Goal: Obtain resource: Obtain resource

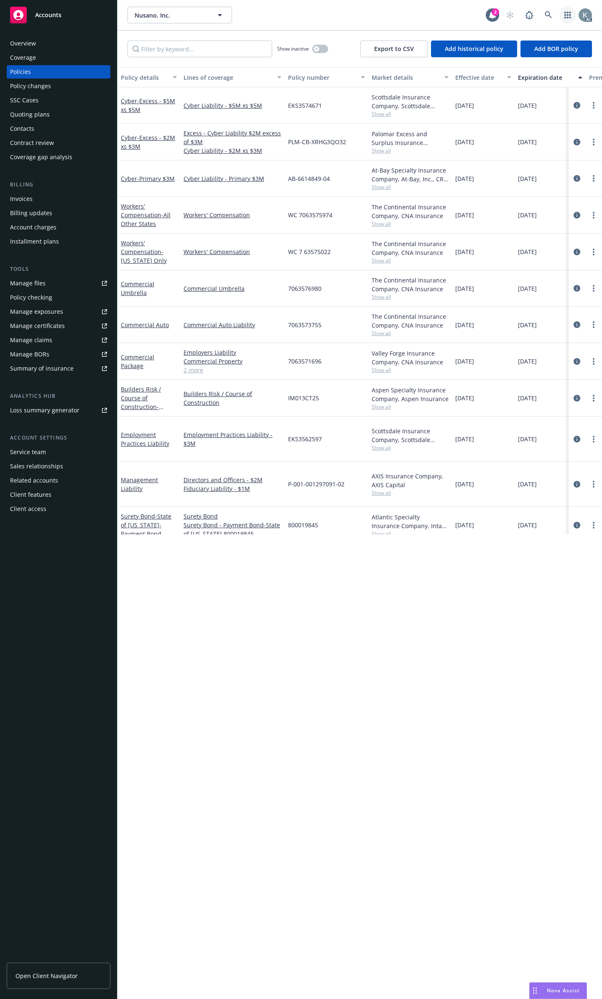
click at [572, 10] on link "button" at bounding box center [567, 15] width 17 height 17
click at [513, 13] on icon at bounding box center [510, 15] width 8 height 8
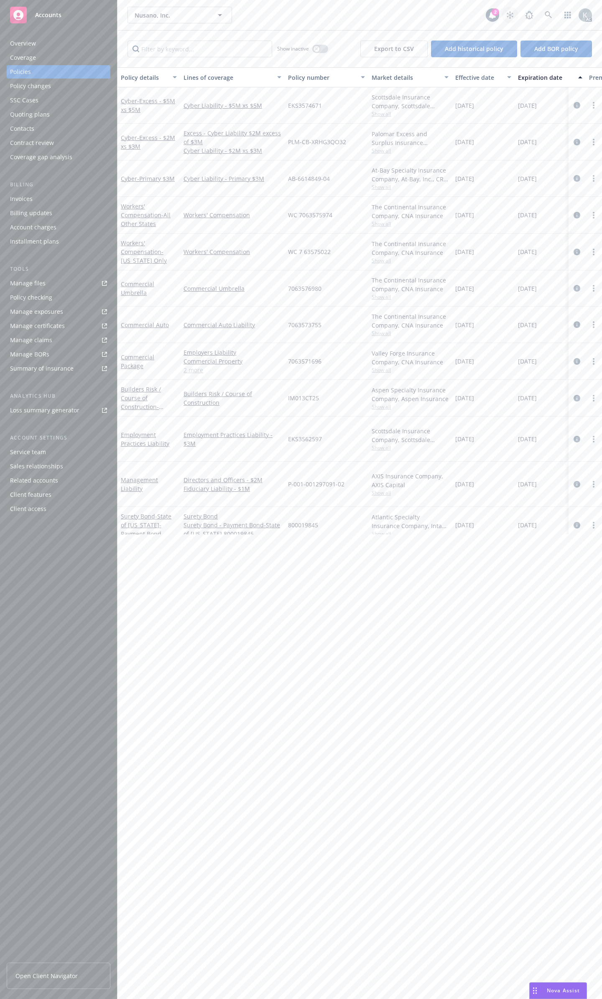
click at [513, 13] on icon at bounding box center [510, 15] width 8 height 8
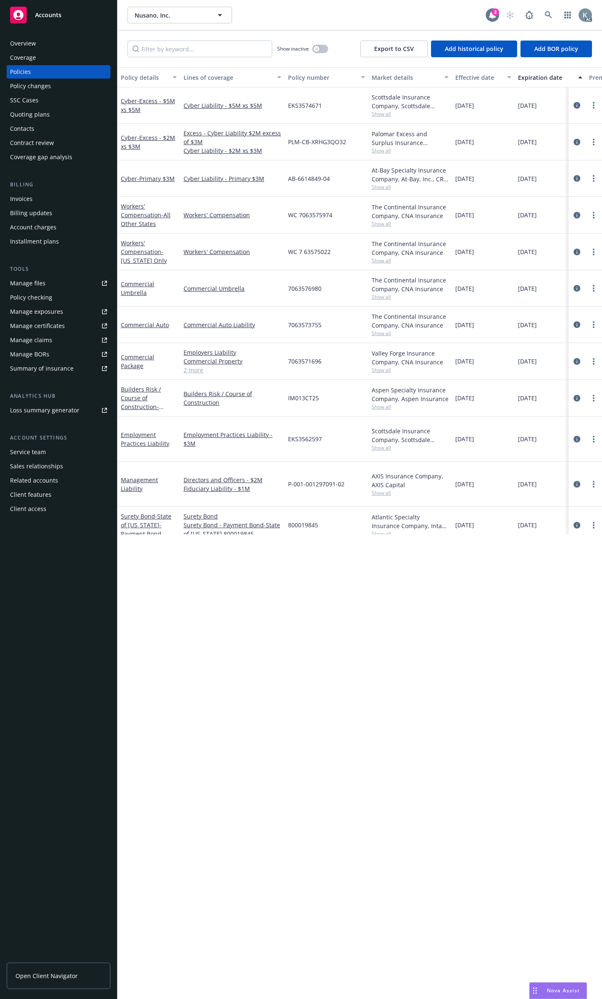
click at [499, 13] on div "2" at bounding box center [495, 12] width 8 height 8
click at [573, 175] on icon "circleInformation" at bounding box center [576, 178] width 7 height 7
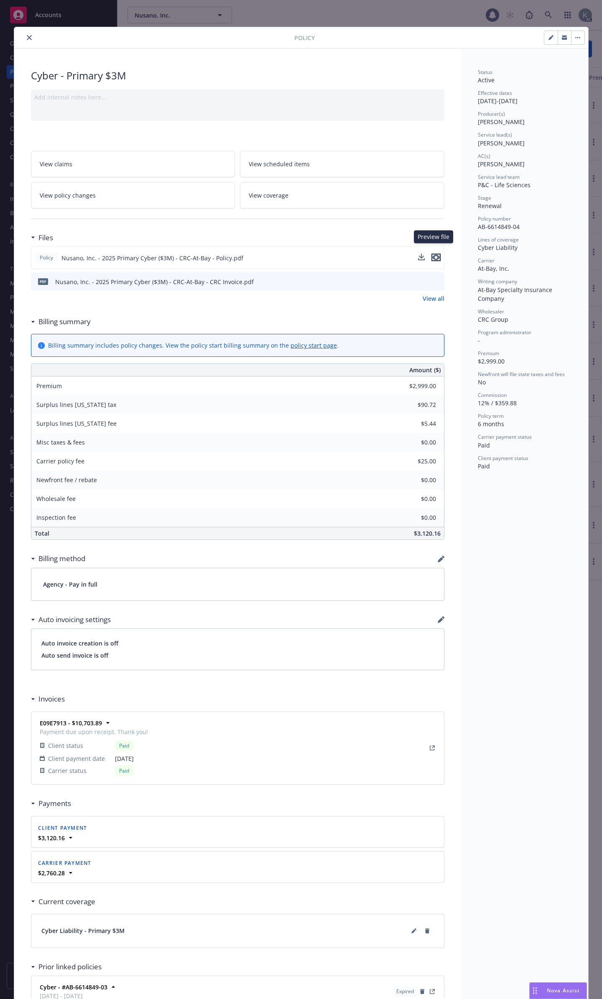
click at [435, 254] on icon "preview file" at bounding box center [436, 257] width 8 height 6
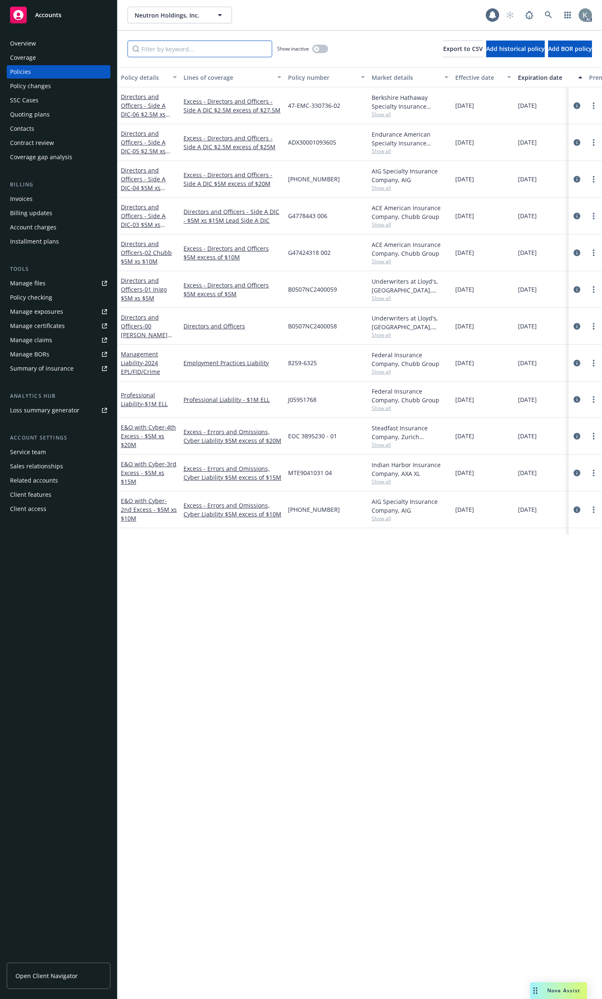
click at [251, 46] on input "Filter by keyword..." at bounding box center [199, 49] width 145 height 17
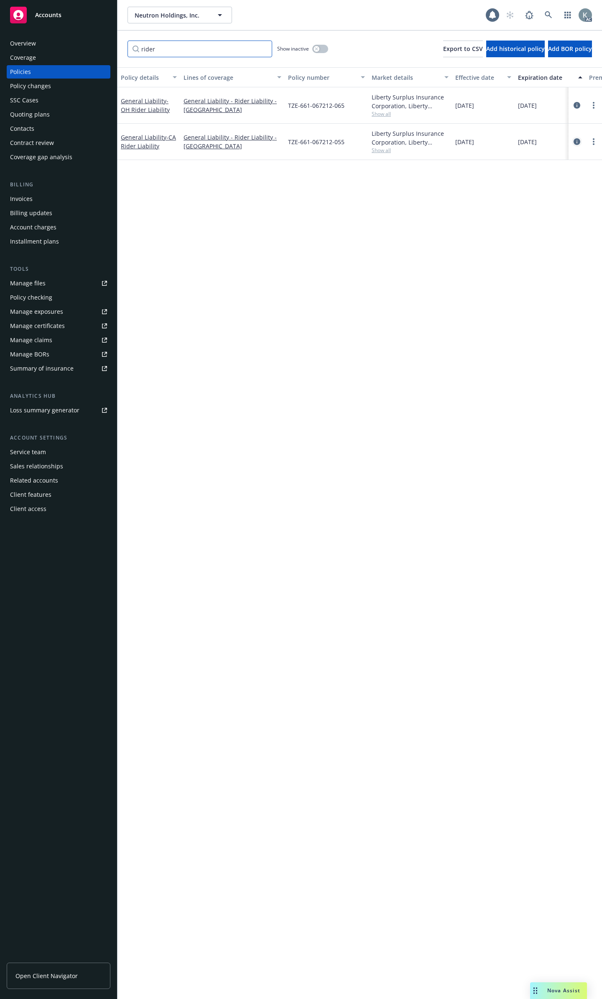
type input "rider"
click at [577, 138] on icon "circleInformation" at bounding box center [576, 141] width 7 height 7
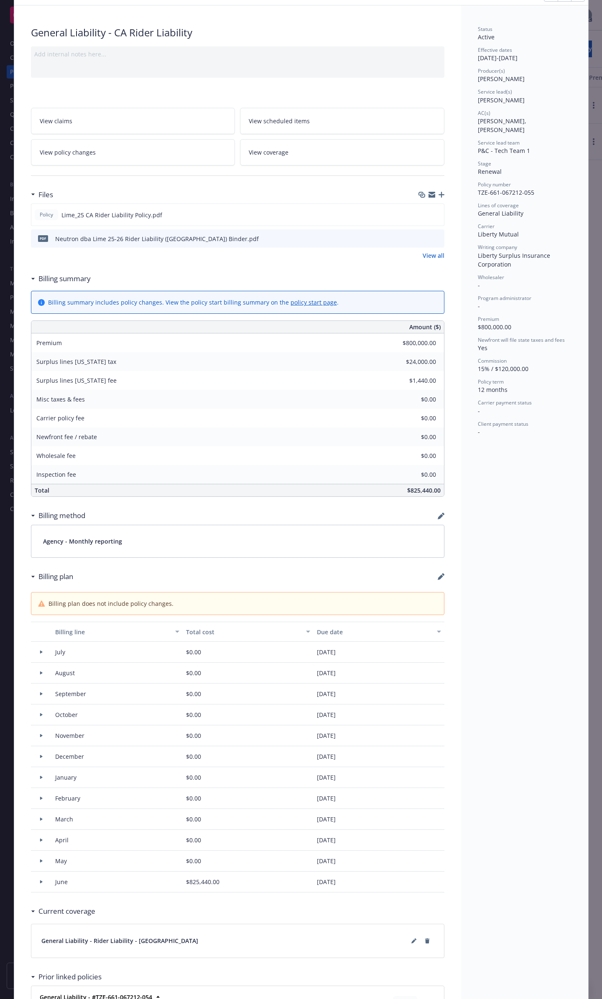
scroll to position [42, 0]
click at [433, 252] on link "View all" at bounding box center [433, 256] width 22 height 9
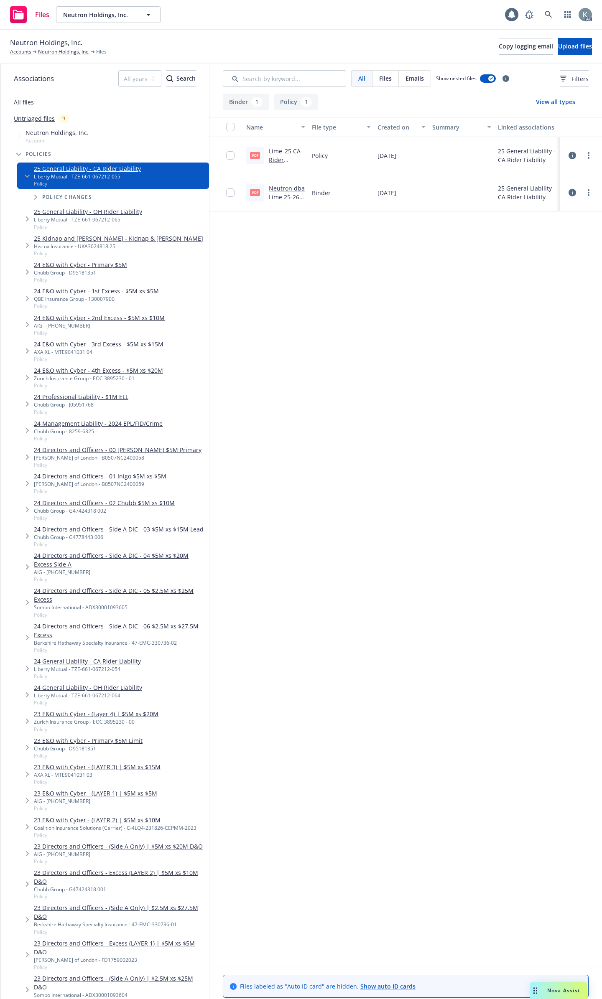
click at [125, 208] on link "25 General Liability - OH Rider Liability" at bounding box center [88, 211] width 108 height 9
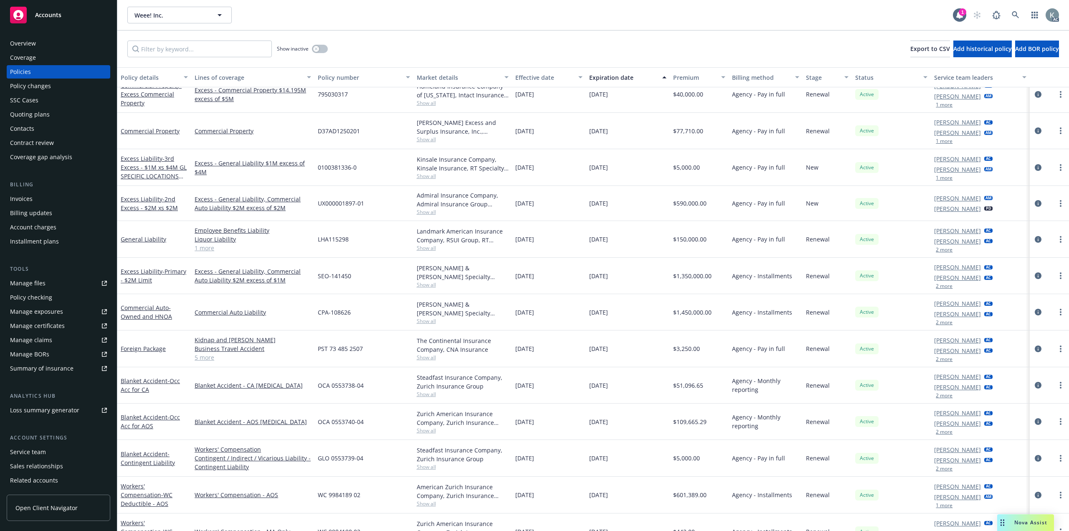
scroll to position [216, 0]
click at [242, 47] on input "Filter by keyword..." at bounding box center [199, 49] width 145 height 17
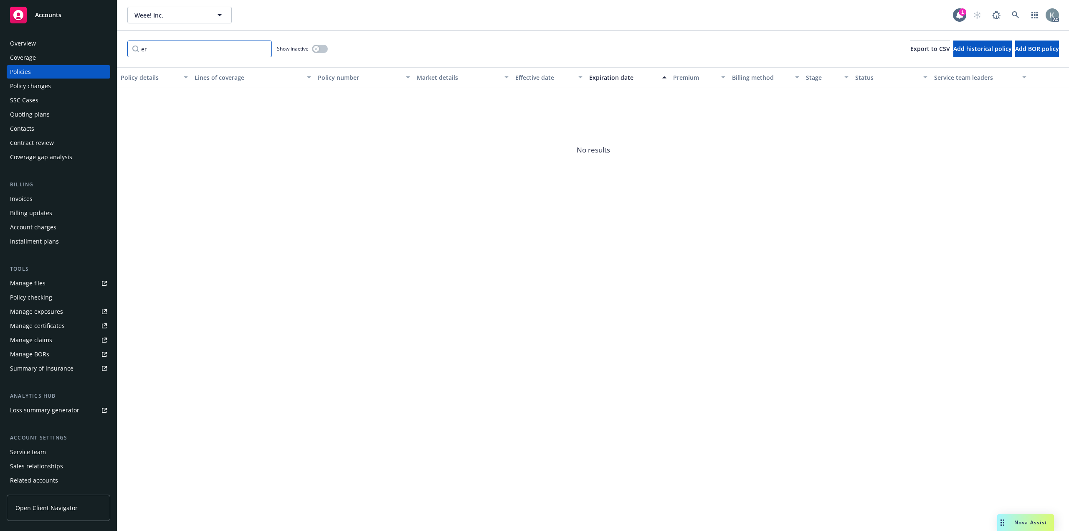
type input "e"
type input "professional"
